Goal: Task Accomplishment & Management: Use online tool/utility

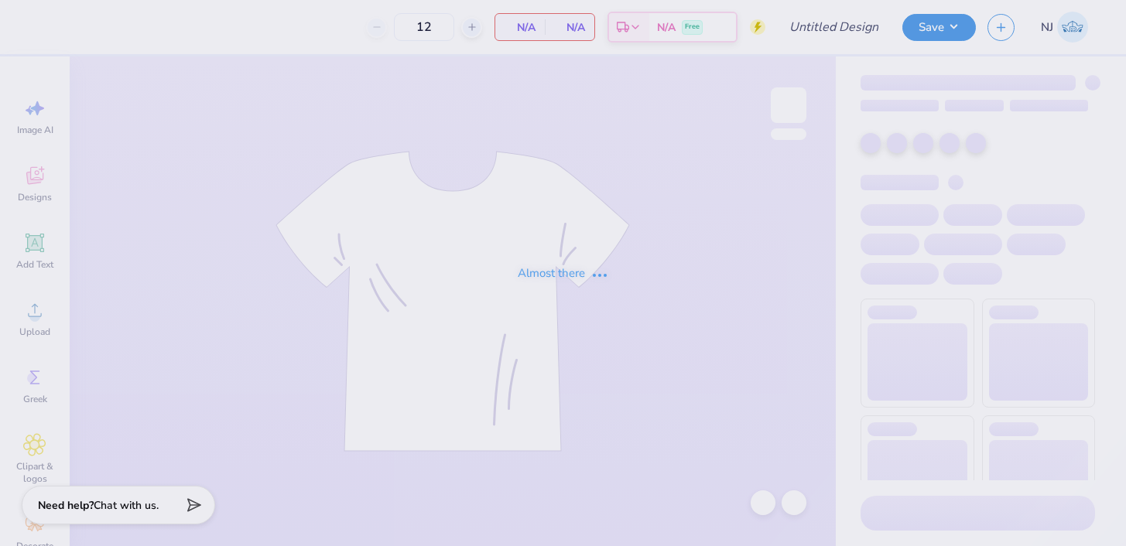
type input "Chi O Fall Band"
type input "48"
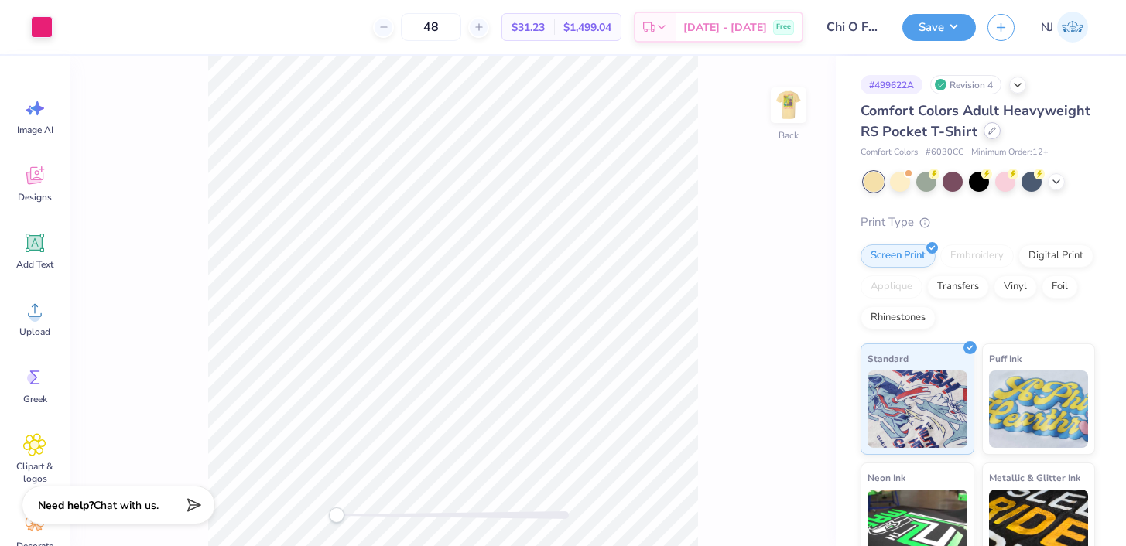
click at [995, 130] on div at bounding box center [991, 130] width 17 height 17
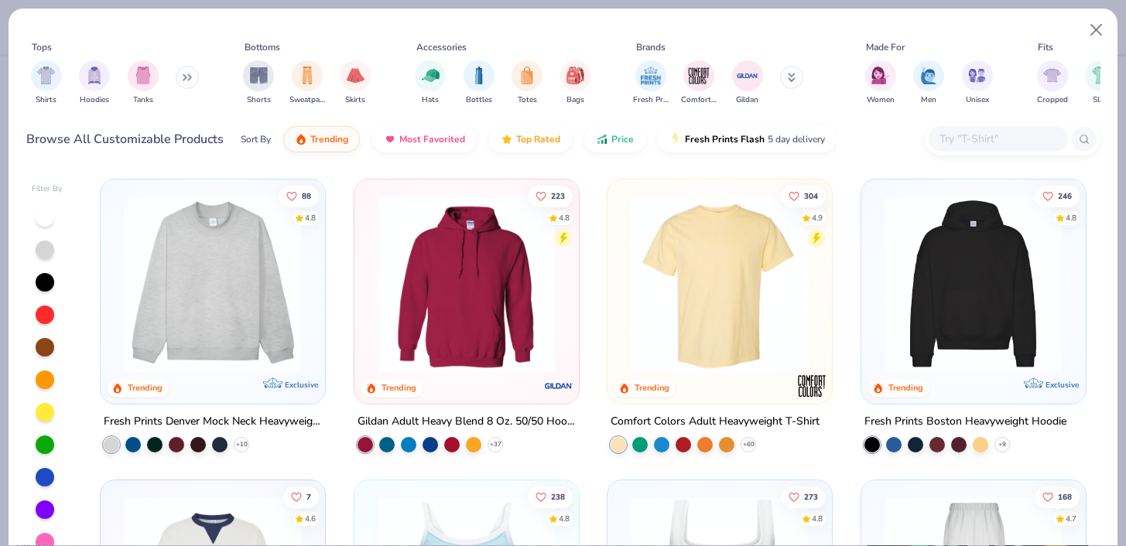
click at [737, 266] on img at bounding box center [719, 284] width 193 height 178
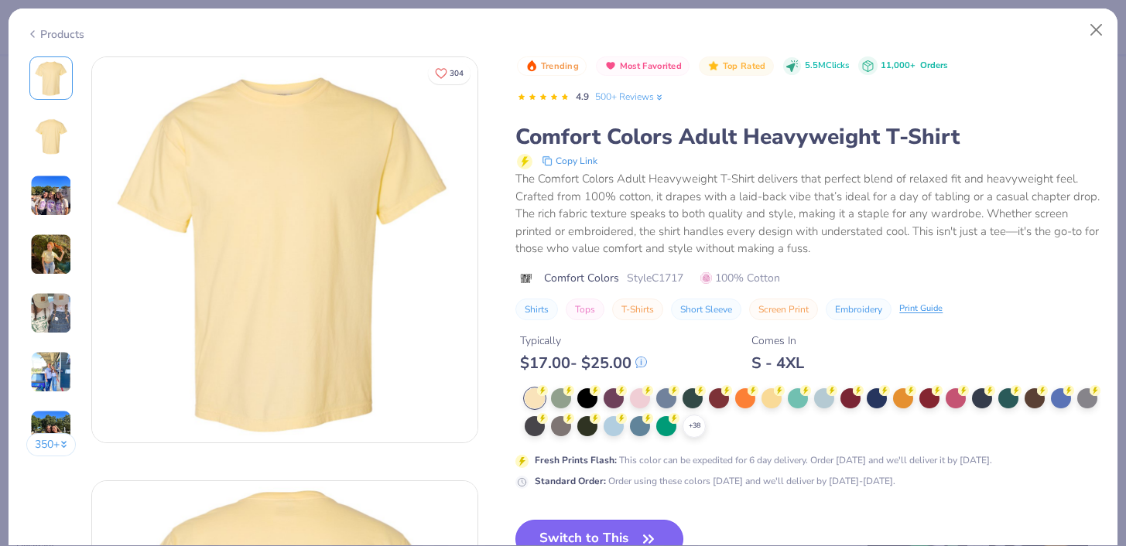
click at [613, 528] on button "Switch to This" at bounding box center [599, 539] width 168 height 39
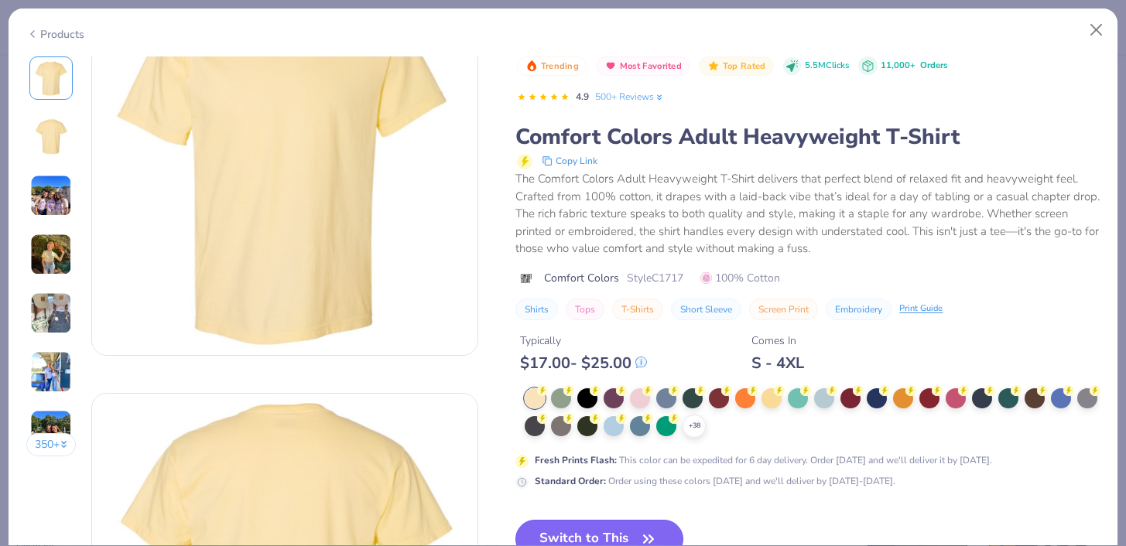
scroll to position [118, 0]
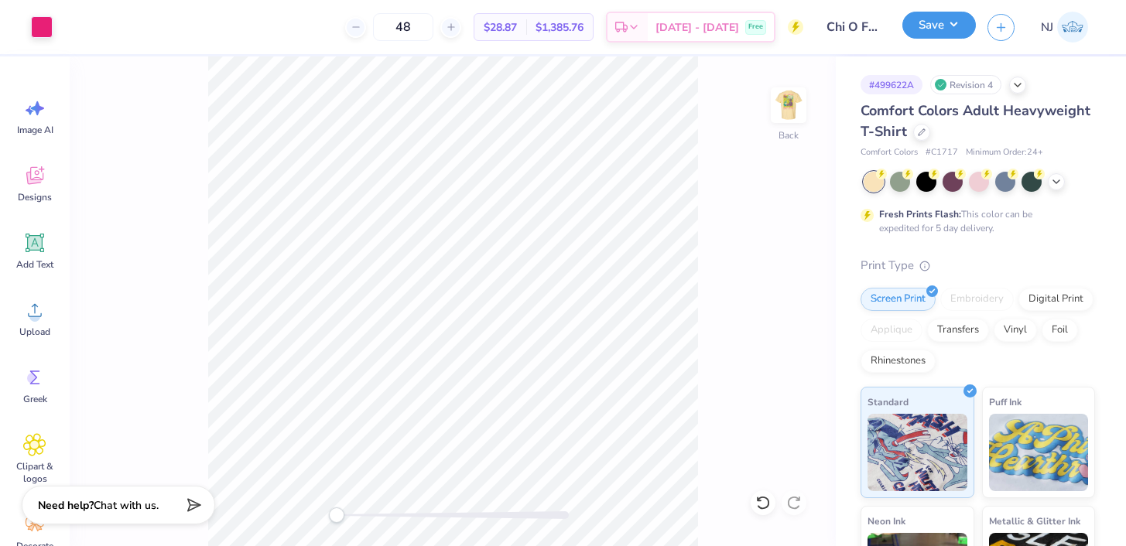
click at [918, 31] on button "Save" at bounding box center [939, 25] width 74 height 27
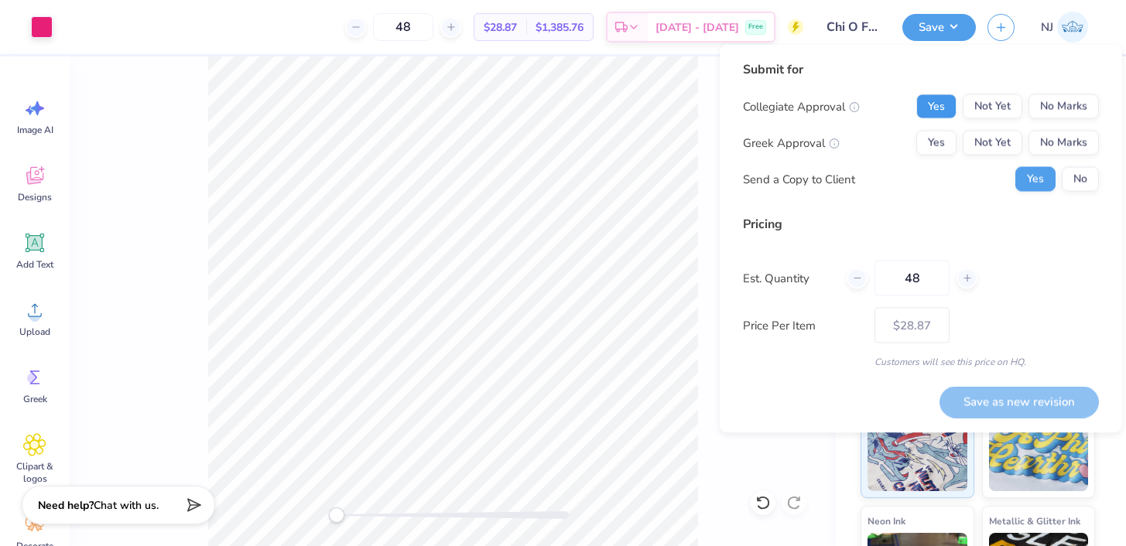
click at [933, 112] on button "Yes" at bounding box center [936, 106] width 40 height 25
click at [933, 141] on button "Yes" at bounding box center [936, 143] width 40 height 25
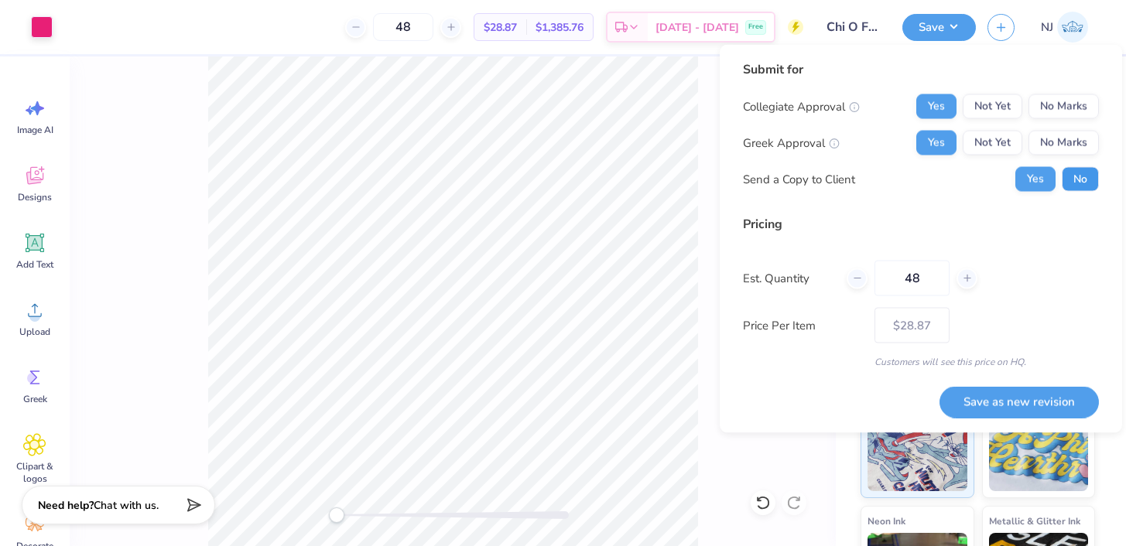
click at [1077, 188] on button "No" at bounding box center [1080, 179] width 37 height 25
click at [1014, 405] on button "Save as new revision" at bounding box center [1018, 402] width 159 height 32
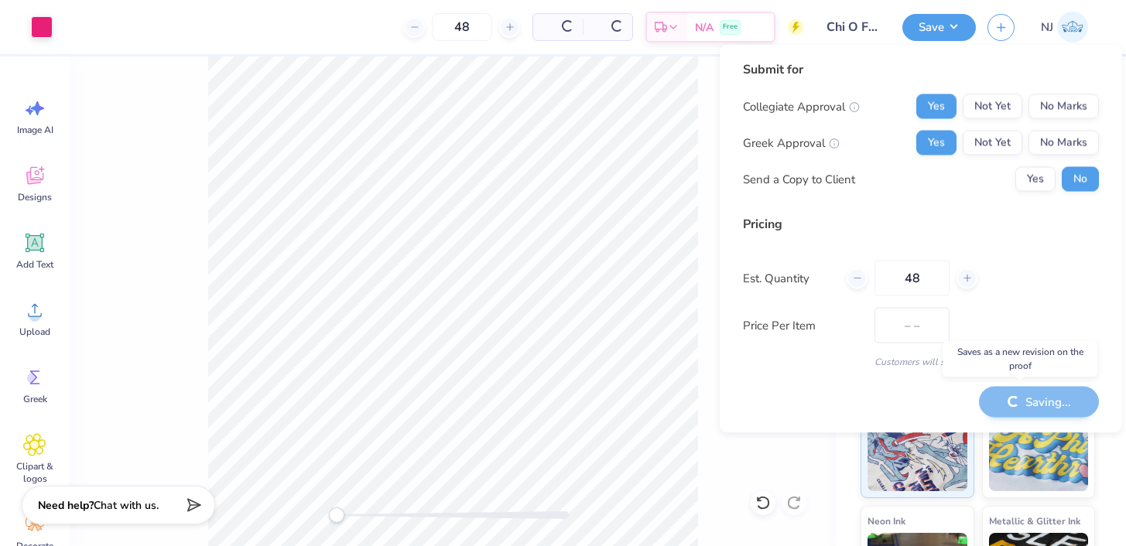
type input "$28.87"
